Goal: Find contact information: Find contact information

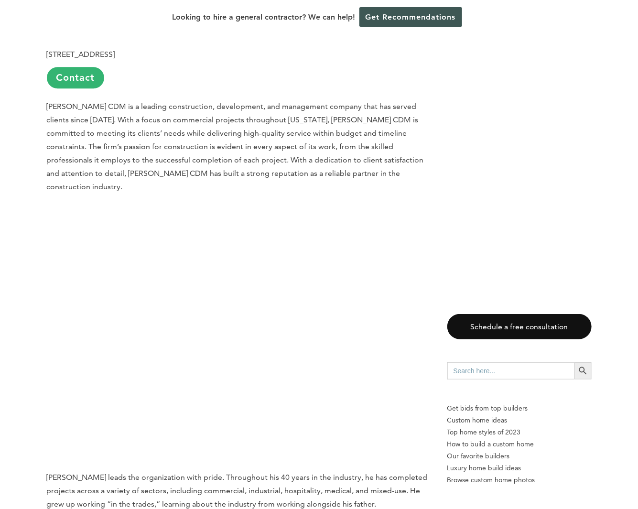
scroll to position [1003, 0]
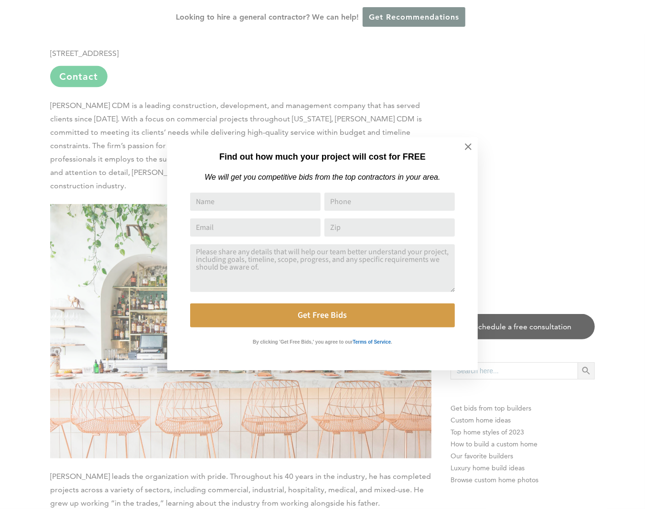
click at [469, 145] on icon at bounding box center [468, 146] width 11 height 11
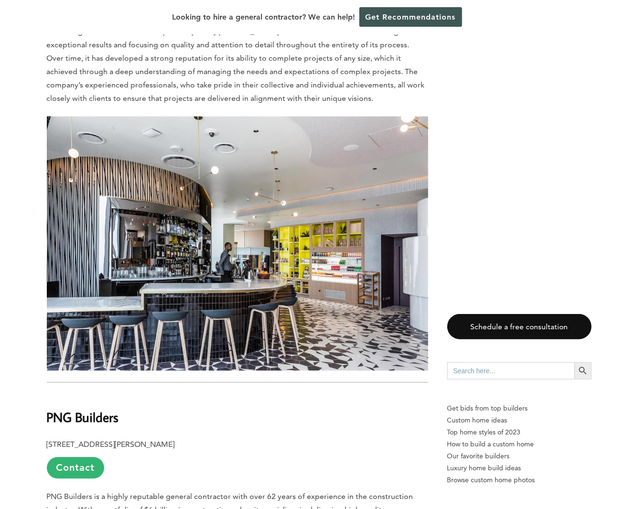
scroll to position [2006, 0]
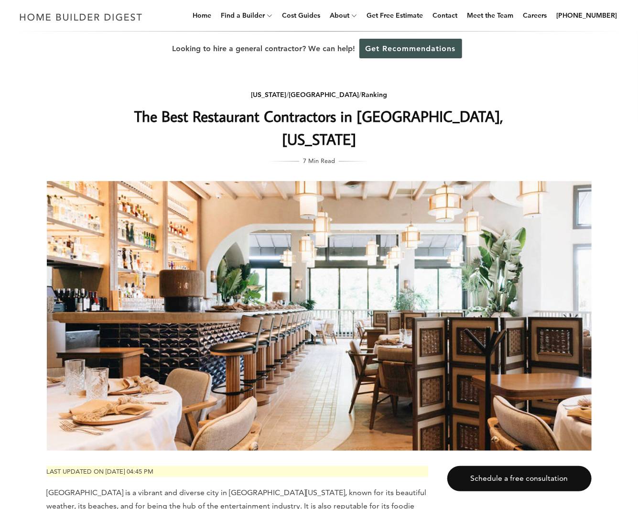
click at [121, 75] on div "California / Los Angeles / Ranking The Best Restaurant Contractors in Los Angel…" at bounding box center [319, 258] width 575 height 384
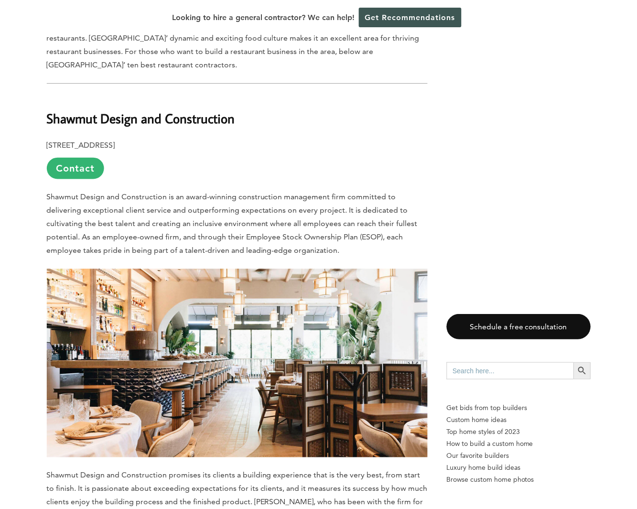
scroll to position [478, 0]
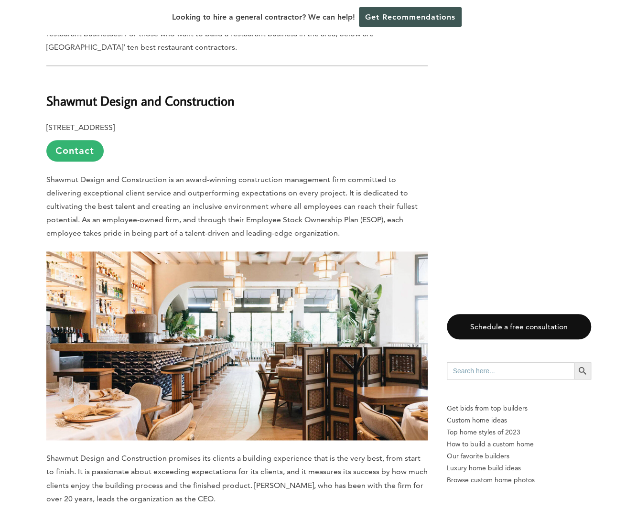
click at [82, 161] on link "Contact" at bounding box center [74, 150] width 57 height 21
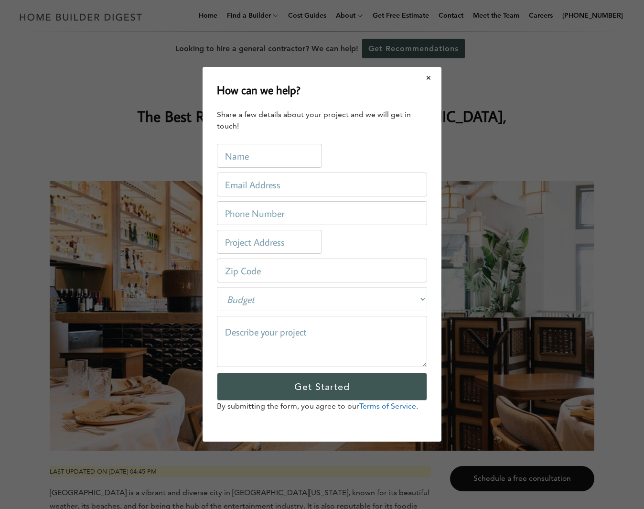
click at [431, 74] on button "Close modal" at bounding box center [428, 78] width 25 height 20
